Goal: Entertainment & Leisure: Consume media (video, audio)

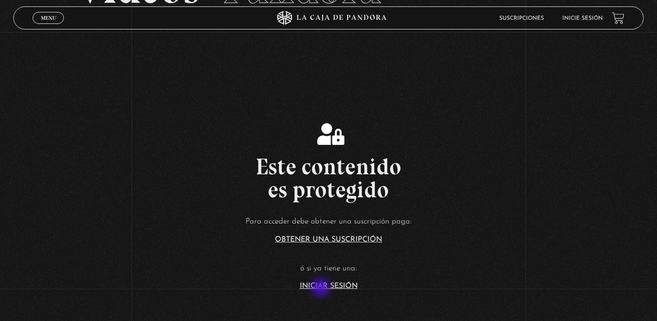
scroll to position [95, 0]
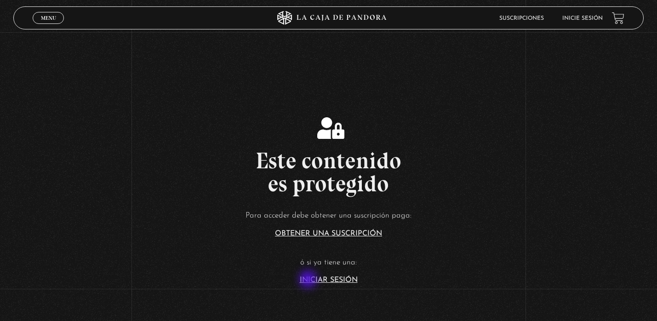
click at [309, 280] on link "Iniciar Sesión" at bounding box center [329, 279] width 58 height 7
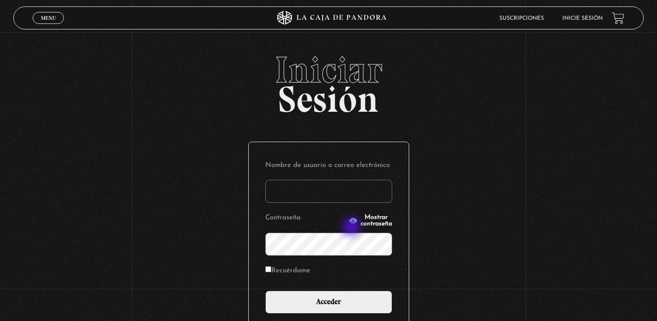
type input "[EMAIL_ADDRESS][DOMAIN_NAME]"
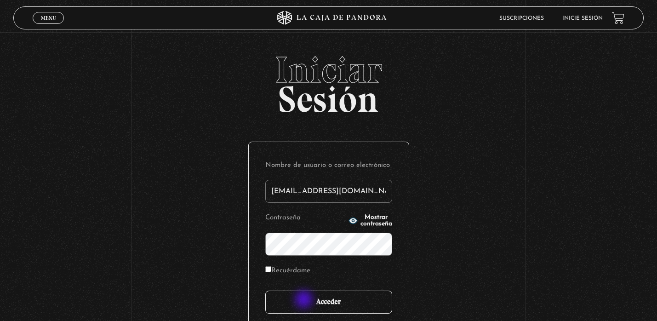
click at [305, 300] on input "Acceder" at bounding box center [328, 301] width 127 height 23
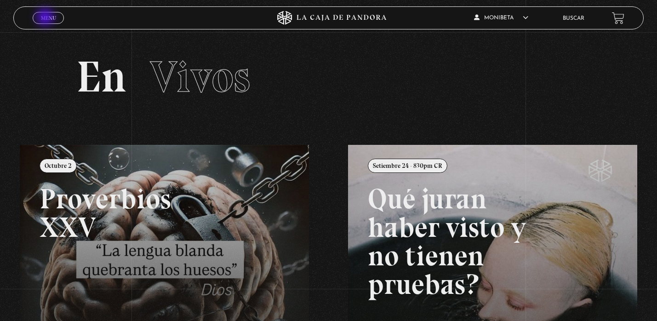
click at [46, 18] on span "Menu" at bounding box center [48, 18] width 15 height 6
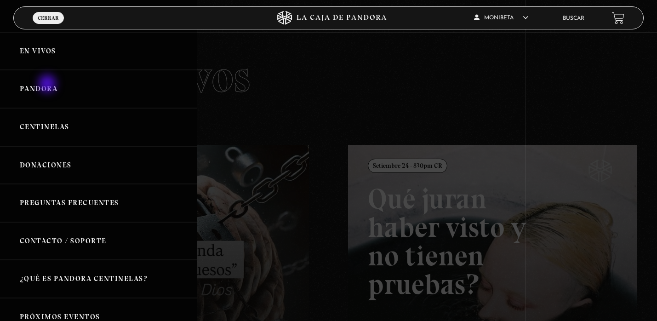
click at [48, 85] on link "Pandora" at bounding box center [98, 89] width 197 height 38
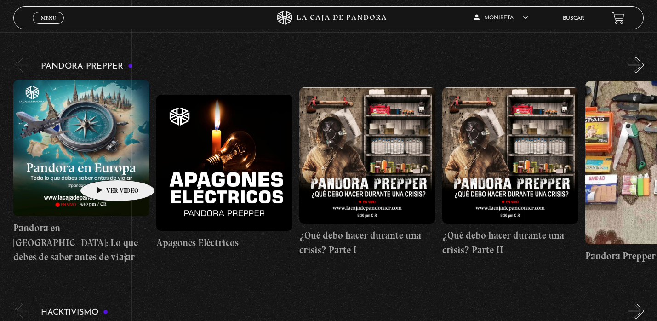
scroll to position [2311, 0]
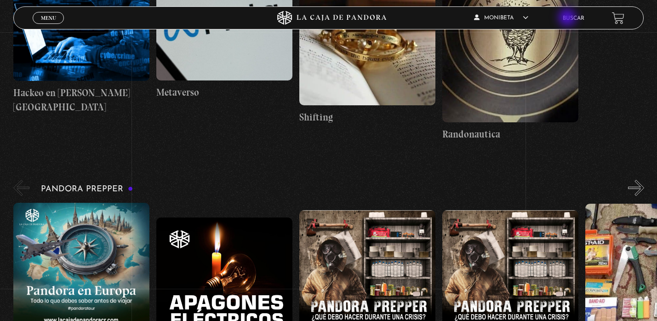
click at [568, 18] on link "Buscar" at bounding box center [573, 19] width 22 height 6
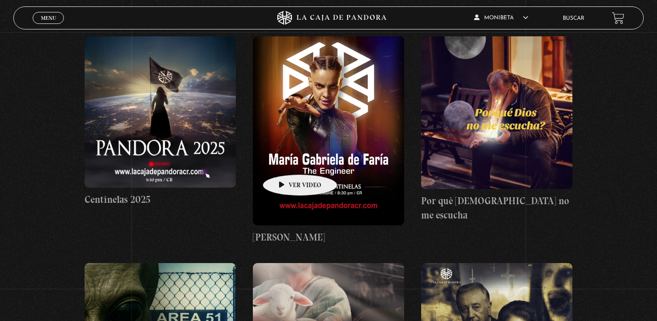
scroll to position [220, 0]
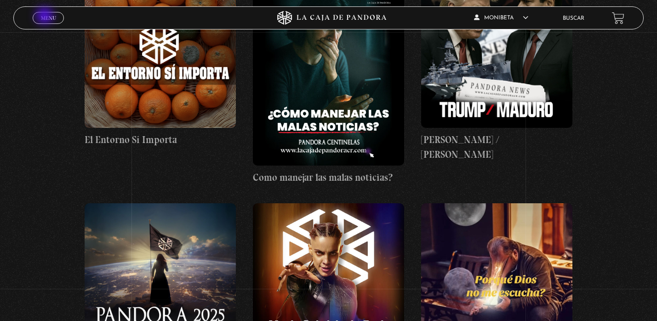
click at [45, 17] on span "Menu" at bounding box center [48, 18] width 15 height 6
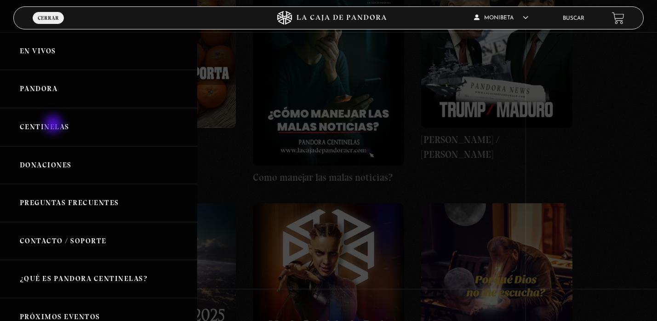
click at [54, 125] on link "Centinelas" at bounding box center [98, 127] width 197 height 38
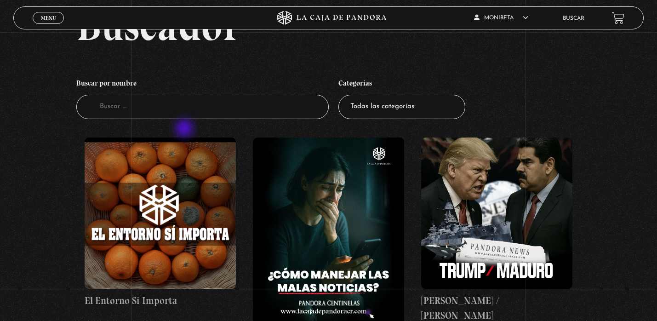
scroll to position [78, 0]
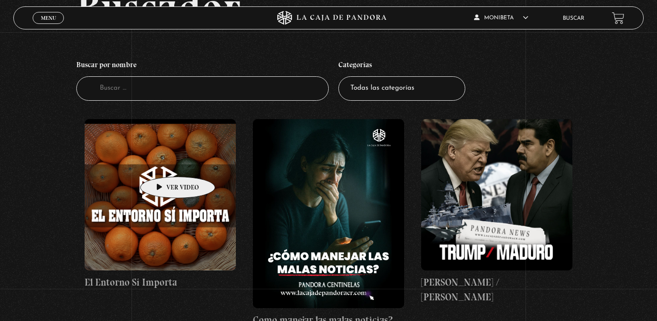
click at [163, 163] on figure at bounding box center [160, 194] width 151 height 151
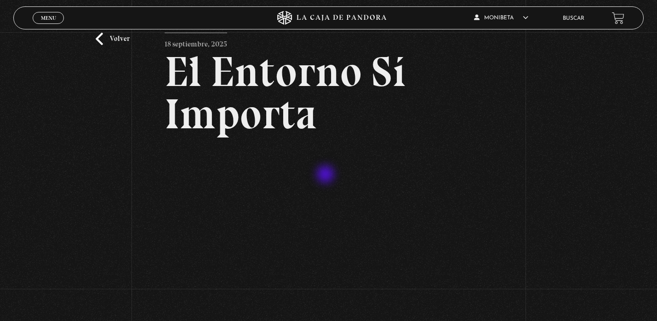
scroll to position [39, 0]
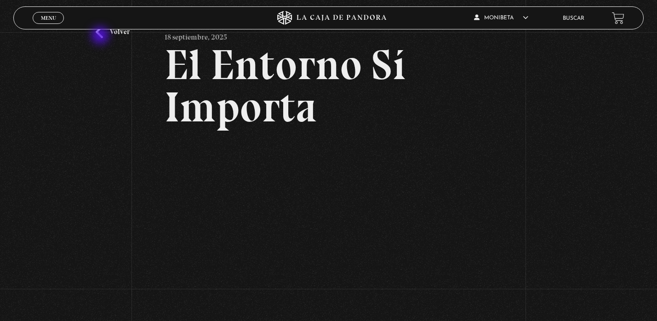
click at [101, 36] on link "Volver" at bounding box center [113, 32] width 34 height 12
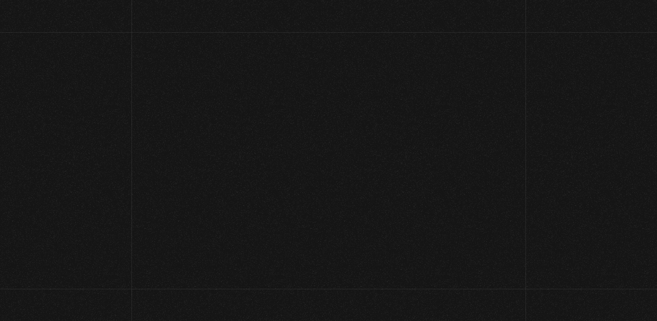
scroll to position [82, 0]
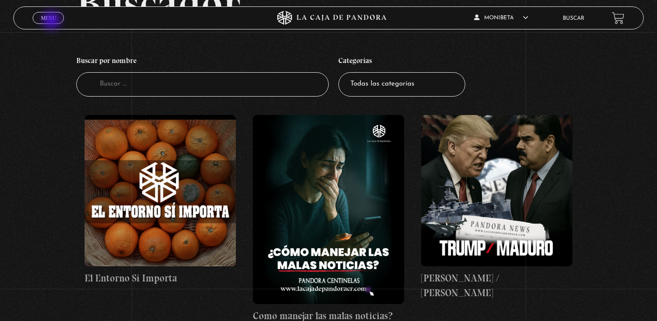
click at [52, 21] on link "Menu Cerrar" at bounding box center [48, 18] width 31 height 12
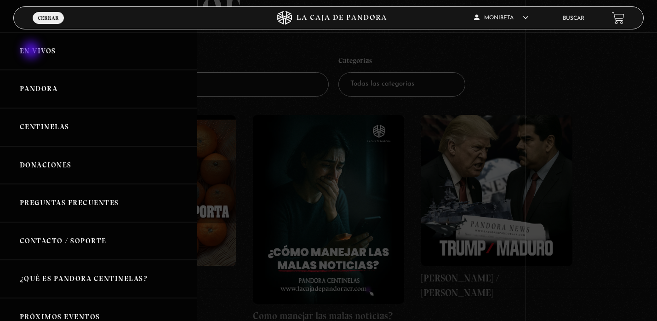
click at [32, 51] on link "En vivos" at bounding box center [98, 51] width 197 height 38
